Goal: Navigation & Orientation: Find specific page/section

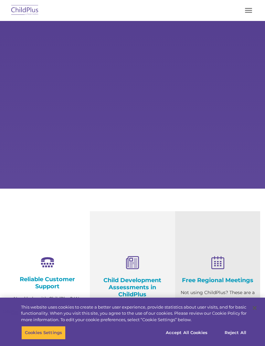
select select "MEDIUM"
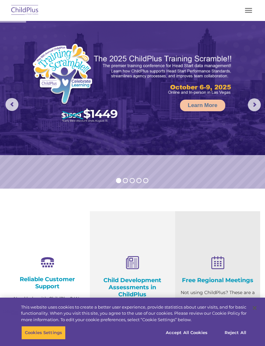
click at [244, 8] on button "button" at bounding box center [248, 10] width 14 height 10
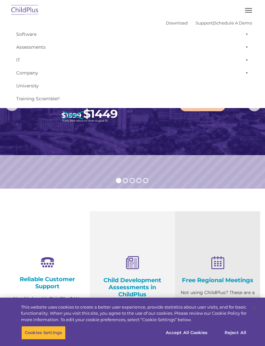
click at [247, 9] on button "button" at bounding box center [248, 10] width 14 height 10
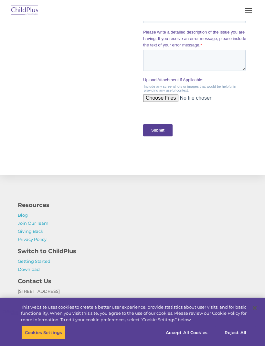
scroll to position [693, 0]
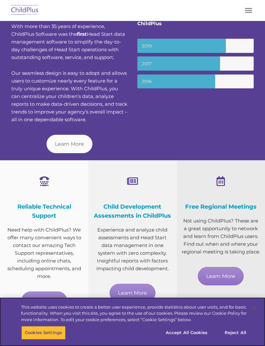
scroll to position [185, 0]
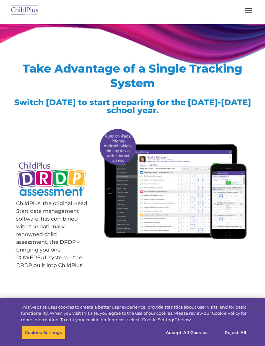
click at [245, 12] on span "button" at bounding box center [248, 12] width 7 height 1
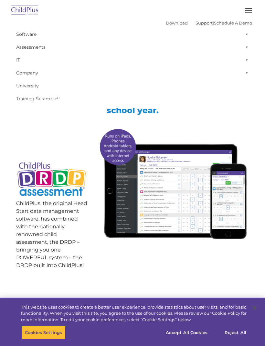
click at [244, 34] on span at bounding box center [245, 34] width 6 height 13
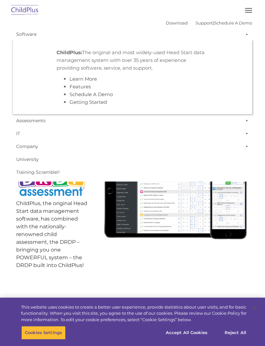
click at [245, 34] on span at bounding box center [245, 34] width 6 height 13
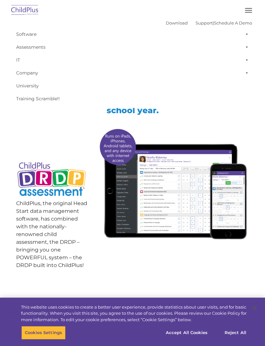
click at [248, 11] on button "button" at bounding box center [248, 10] width 14 height 10
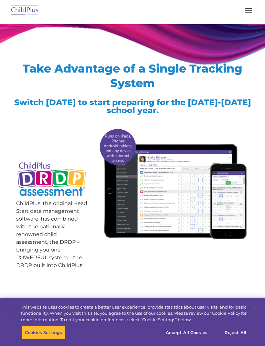
click at [249, 10] on span "button" at bounding box center [248, 10] width 7 height 1
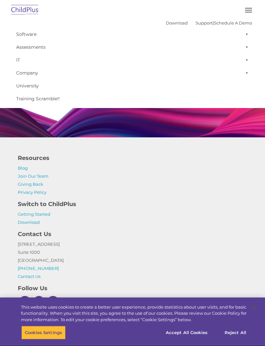
scroll to position [606, 0]
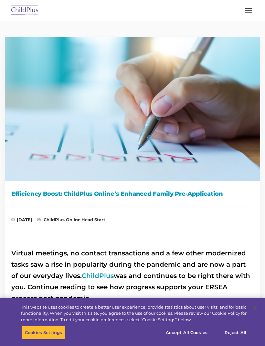
click at [251, 7] on button "button" at bounding box center [248, 10] width 14 height 10
